Goal: Information Seeking & Learning: Learn about a topic

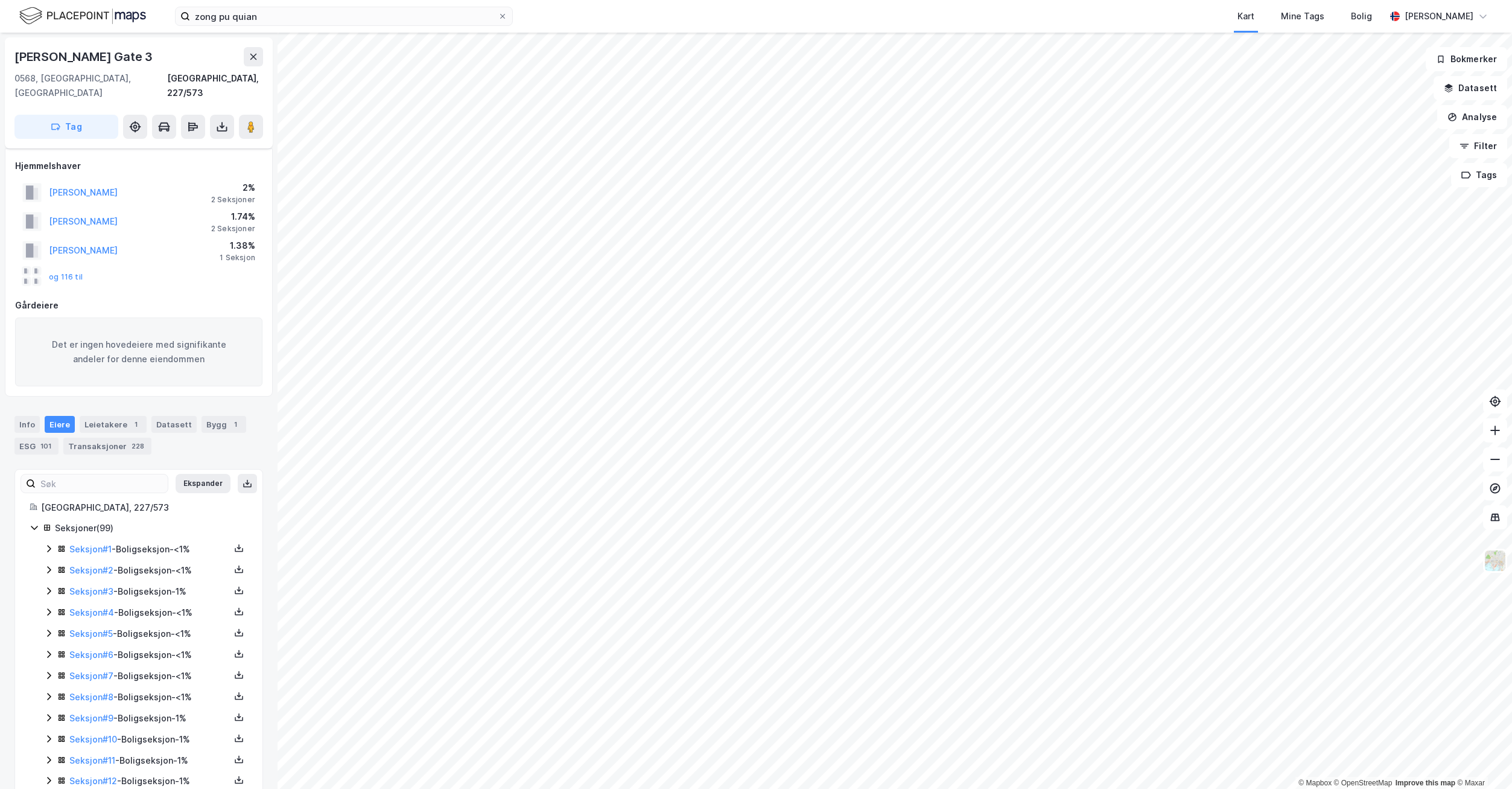
scroll to position [714, 0]
